Goal: Navigation & Orientation: Find specific page/section

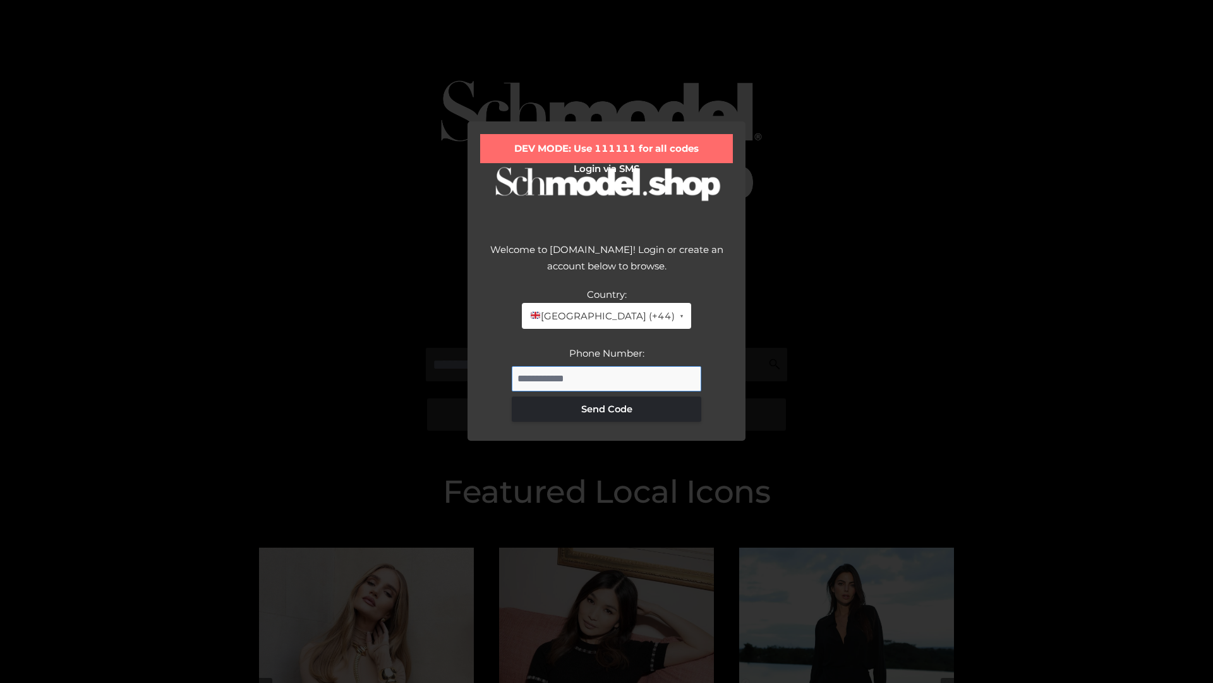
click at [607, 378] on input "Phone Number:" at bounding box center [607, 378] width 190 height 25
type input "**********"
click at [607, 408] on button "Send Code" at bounding box center [607, 408] width 190 height 25
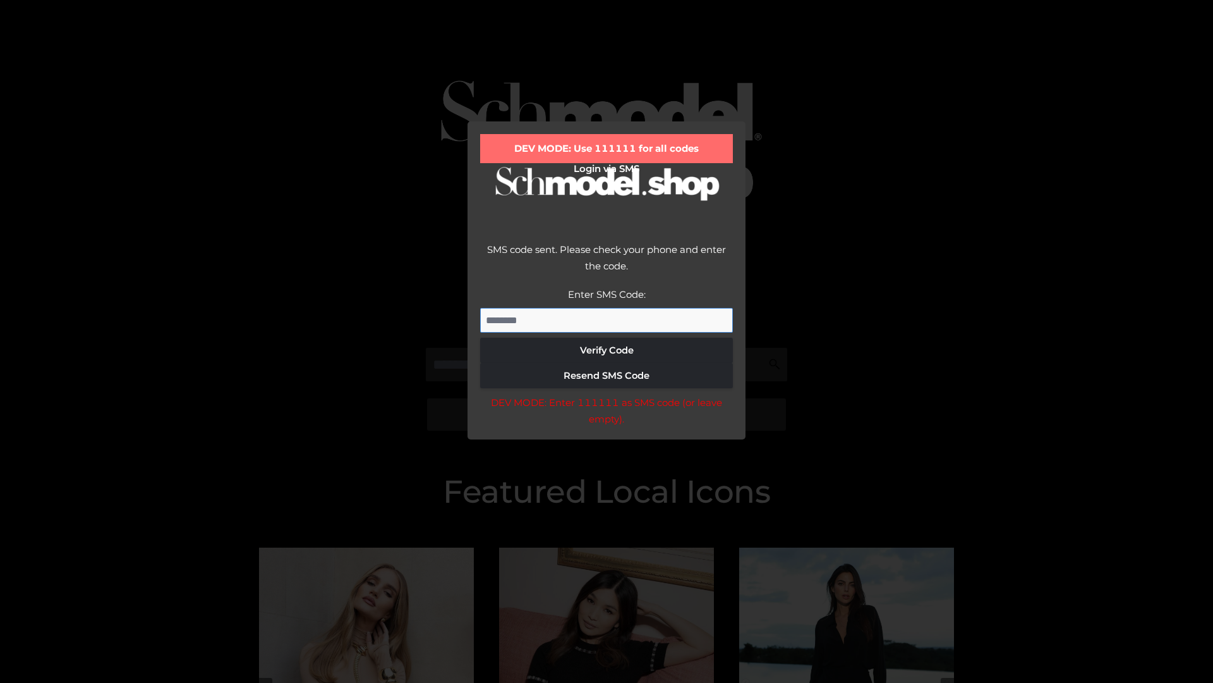
click at [607, 320] on input "Enter SMS Code:" at bounding box center [606, 320] width 253 height 25
type input "******"
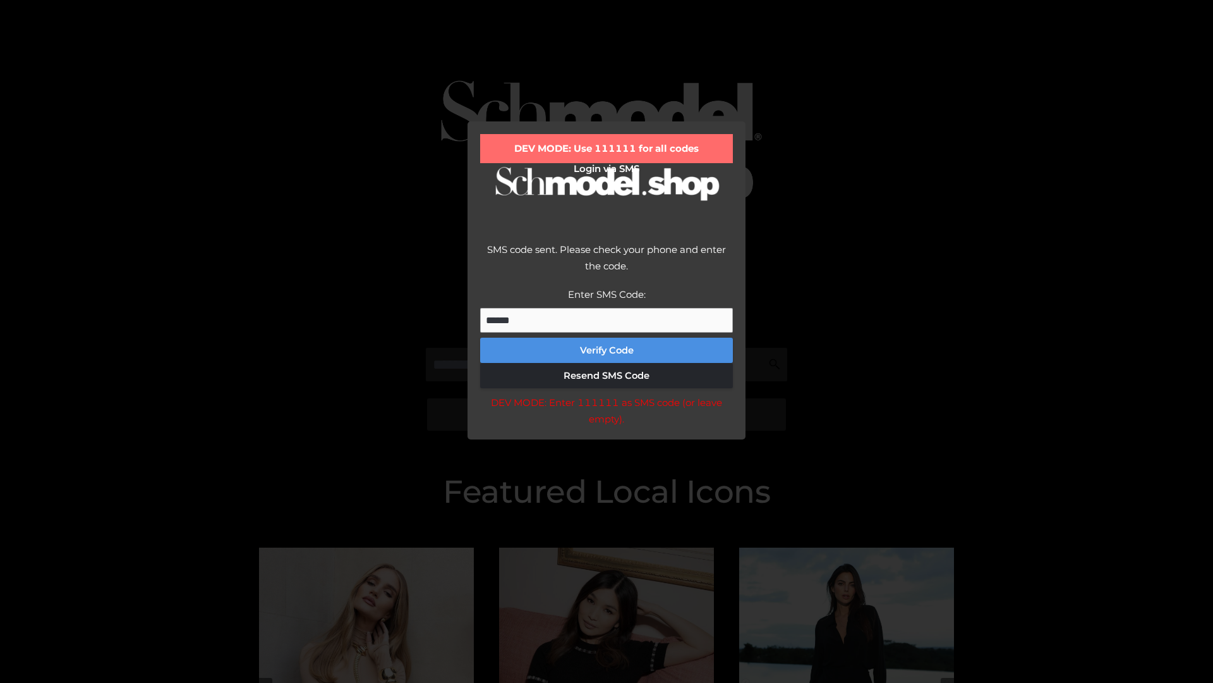
click at [607, 350] on button "Verify Code" at bounding box center [606, 349] width 253 height 25
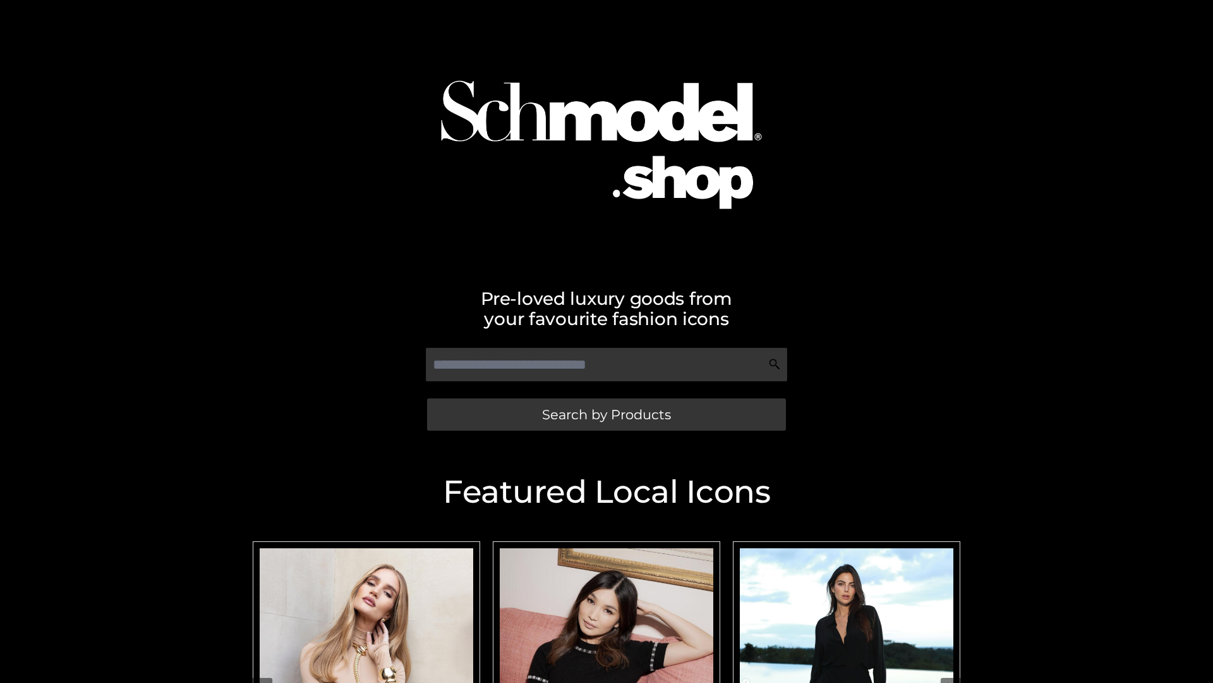
click at [606, 414] on span "Search by Products" at bounding box center [606, 414] width 129 height 13
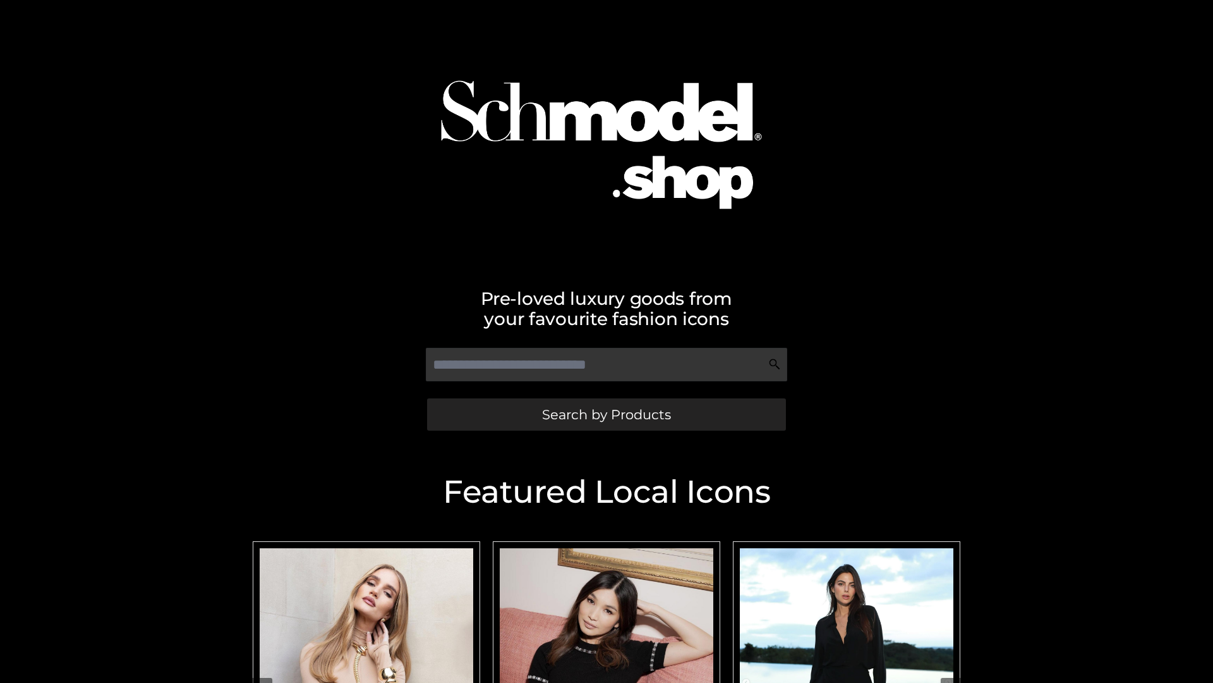
click at [606, 414] on span "Search by Products" at bounding box center [606, 414] width 129 height 13
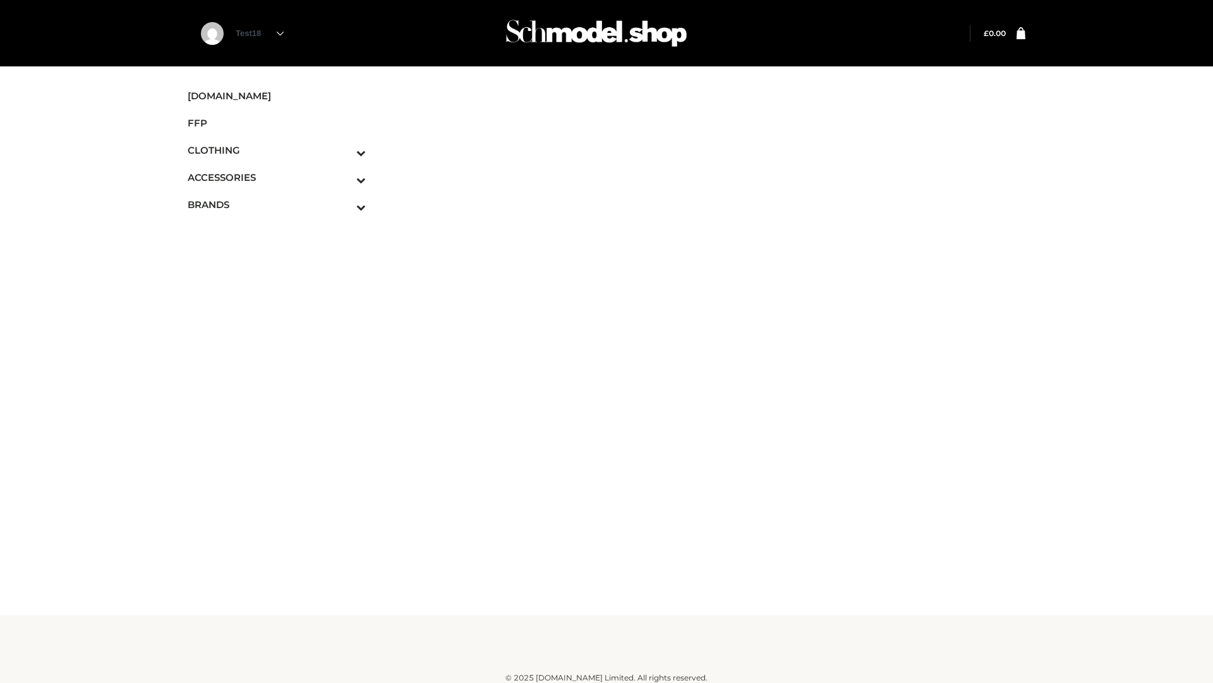
scroll to position [8, 0]
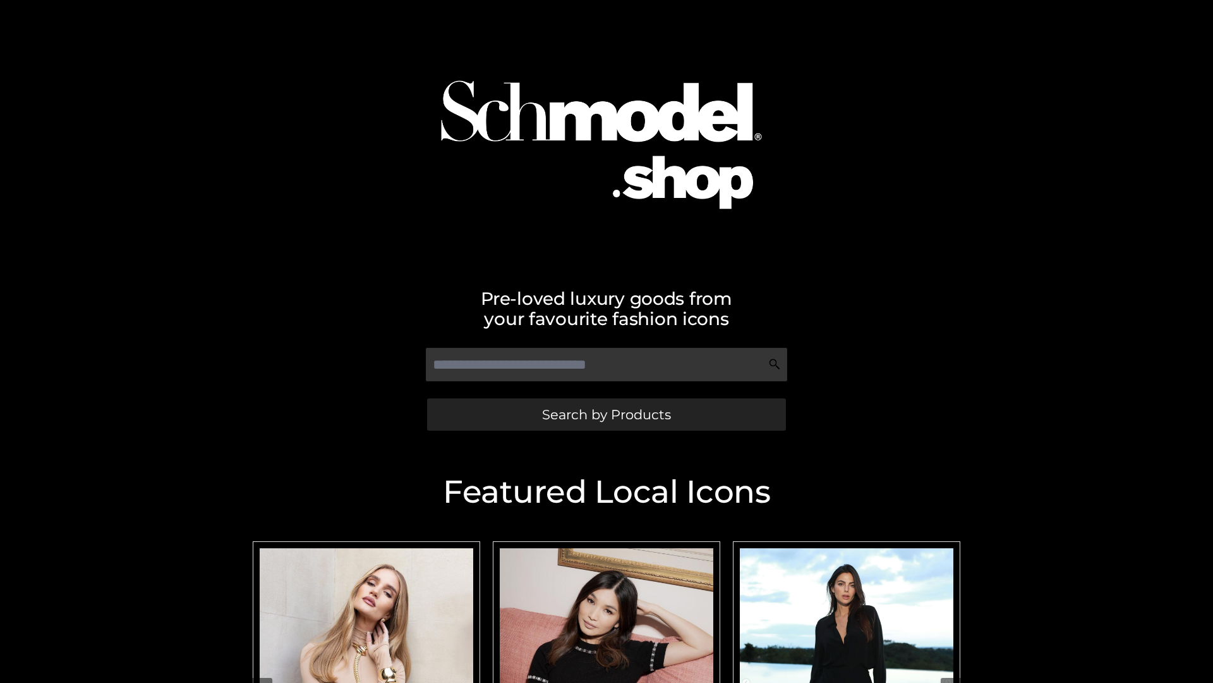
click at [606, 414] on span "Search by Products" at bounding box center [606, 414] width 129 height 13
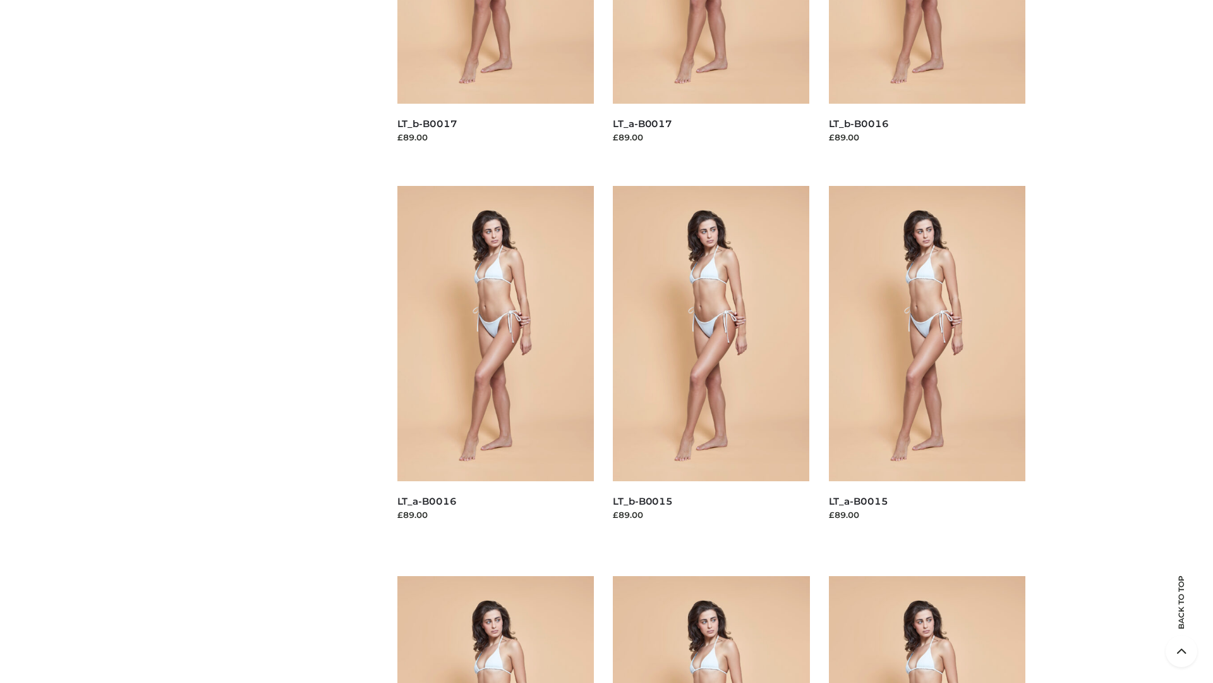
scroll to position [1797, 0]
